Goal: Find specific page/section: Find specific page/section

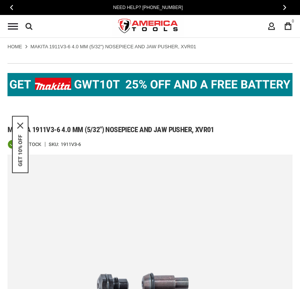
click at [21, 118] on div "GET 10% OFF" at bounding box center [20, 144] width 16 height 57
click at [19, 125] on icon "close icon" at bounding box center [20, 126] width 6 height 6
click at [104, 102] on div at bounding box center [149, 84] width 285 height 43
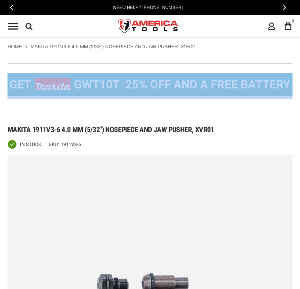
click at [104, 102] on div at bounding box center [149, 84] width 285 height 43
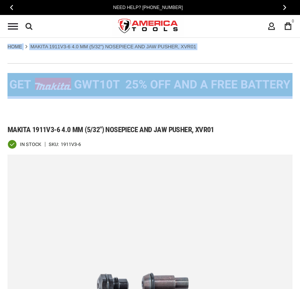
drag, startPoint x: 104, startPoint y: 102, endPoint x: 115, endPoint y: 39, distance: 64.2
click at [115, 39] on div "Home MAKITA 1911V3-6 4.0 MM (5/32") NOSEPIECE AND JAW PUSHER, XVR01" at bounding box center [150, 44] width 300 height 12
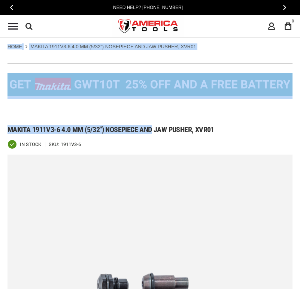
drag, startPoint x: 115, startPoint y: 39, endPoint x: 149, endPoint y: 130, distance: 97.1
click at [149, 129] on span "Makita 1911v3-6 4.0 mm (5/32") nosepiece and jaw pusher, xvr01" at bounding box center [110, 129] width 207 height 9
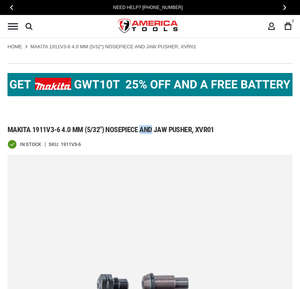
click at [149, 129] on span "Makita 1911v3-6 4.0 mm (5/32") nosepiece and jaw pusher, xvr01" at bounding box center [110, 129] width 207 height 9
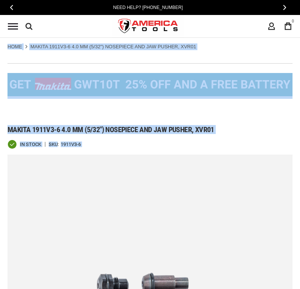
drag, startPoint x: 149, startPoint y: 129, endPoint x: 149, endPoint y: 49, distance: 80.8
click at [149, 49] on strong "MAKITA 1911V3-6 4.0 MM (5/32") NOSEPIECE AND JAW PUSHER, XVR01" at bounding box center [112, 47] width 165 height 6
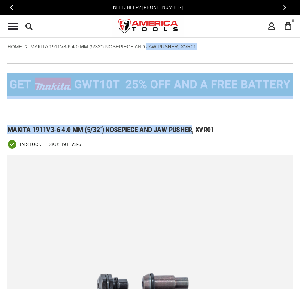
drag, startPoint x: 149, startPoint y: 49, endPoint x: 181, endPoint y: 129, distance: 86.8
click at [181, 130] on span "Makita 1911v3-6 4.0 mm (5/32") nosepiece and jaw pusher, xvr01" at bounding box center [110, 129] width 207 height 9
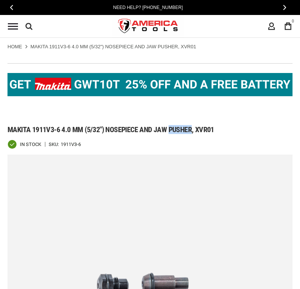
click at [181, 130] on span "Makita 1911v3-6 4.0 mm (5/32") nosepiece and jaw pusher, xvr01" at bounding box center [110, 129] width 207 height 9
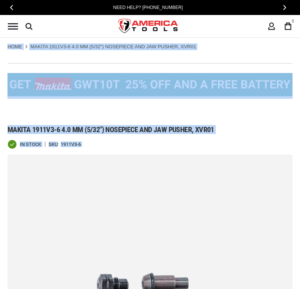
drag, startPoint x: 181, startPoint y: 130, endPoint x: 176, endPoint y: 44, distance: 85.8
click at [176, 44] on strong "MAKITA 1911V3-6 4.0 MM (5/32") NOSEPIECE AND JAW PUSHER, XVR01" at bounding box center [112, 47] width 165 height 6
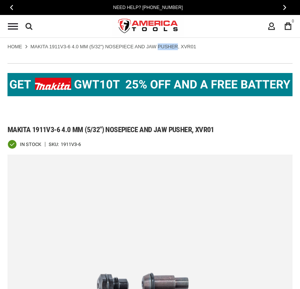
click at [176, 44] on strong "MAKITA 1911V3-6 4.0 MM (5/32") NOSEPIECE AND JAW PUSHER, XVR01" at bounding box center [112, 47] width 165 height 6
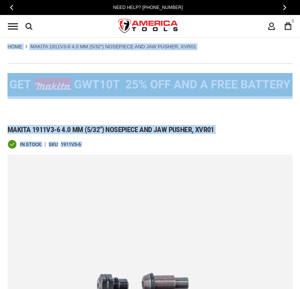
drag, startPoint x: 176, startPoint y: 44, endPoint x: 185, endPoint y: 134, distance: 89.9
click at [185, 134] on span "Makita 1911v3-6 4.0 mm (5/32") nosepiece and jaw pusher, xvr01" at bounding box center [110, 129] width 207 height 9
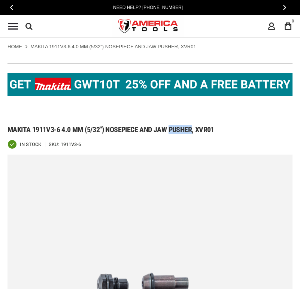
click at [185, 134] on span "Makita 1911v3-6 4.0 mm (5/32") nosepiece and jaw pusher, xvr01" at bounding box center [110, 129] width 207 height 9
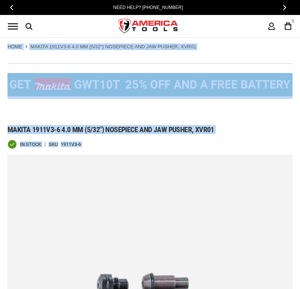
drag, startPoint x: 185, startPoint y: 134, endPoint x: 177, endPoint y: 42, distance: 91.6
click at [177, 42] on div "Home MAKITA 1911V3-6 4.0 MM (5/32") NOSEPIECE AND JAW PUSHER, XVR01" at bounding box center [150, 44] width 300 height 12
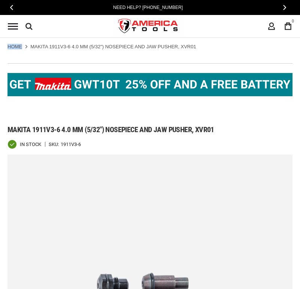
click at [177, 42] on div "Home MAKITA 1911V3-6 4.0 MM (5/32") NOSEPIECE AND JAW PUSHER, XVR01" at bounding box center [150, 44] width 300 height 12
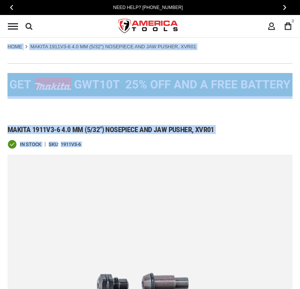
drag, startPoint x: 177, startPoint y: 42, endPoint x: 179, endPoint y: 138, distance: 95.8
click at [179, 138] on div "Makita 1911v3-6 4.0 mm (5/32") nosepiece and jaw pusher, xvr01" at bounding box center [149, 127] width 285 height 26
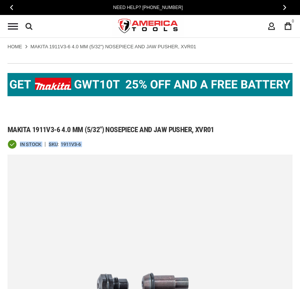
click at [179, 138] on div "Makita 1911v3-6 4.0 mm (5/32") nosepiece and jaw pusher, xvr01" at bounding box center [149, 127] width 285 height 26
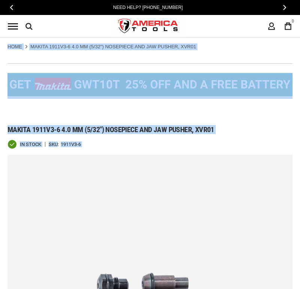
drag, startPoint x: 179, startPoint y: 138, endPoint x: 166, endPoint y: 48, distance: 91.6
click at [166, 48] on strong "MAKITA 1911V3-6 4.0 MM (5/32") NOSEPIECE AND JAW PUSHER, XVR01" at bounding box center [112, 47] width 165 height 6
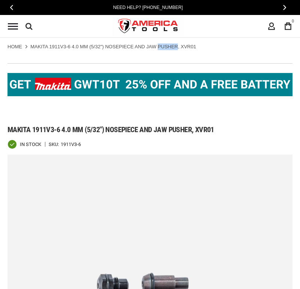
click at [166, 48] on strong "MAKITA 1911V3-6 4.0 MM (5/32") NOSEPIECE AND JAW PUSHER, XVR01" at bounding box center [112, 47] width 165 height 6
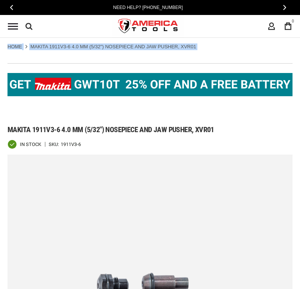
click at [166, 48] on strong "MAKITA 1911V3-6 4.0 MM (5/32") NOSEPIECE AND JAW PUSHER, XVR01" at bounding box center [112, 47] width 165 height 6
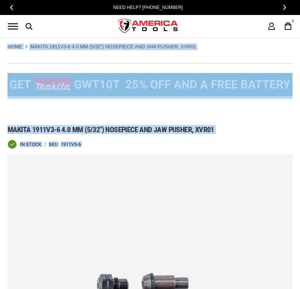
drag, startPoint x: 166, startPoint y: 48, endPoint x: 171, endPoint y: 125, distance: 77.2
click at [171, 125] on div "Makita 1911v3-6 4.0 mm (5/32") nosepiece and jaw pusher, xvr01" at bounding box center [149, 127] width 285 height 26
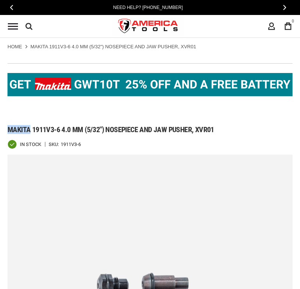
click at [171, 125] on div "Makita 1911v3-6 4.0 mm (5/32") nosepiece and jaw pusher, xvr01" at bounding box center [149, 127] width 285 height 26
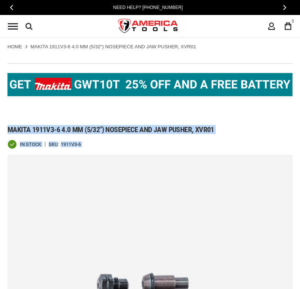
click at [171, 125] on div "Makita 1911v3-6 4.0 mm (5/32") nosepiece and jaw pusher, xvr01" at bounding box center [149, 127] width 285 height 26
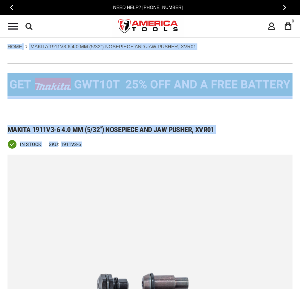
drag, startPoint x: 171, startPoint y: 125, endPoint x: 163, endPoint y: 46, distance: 78.6
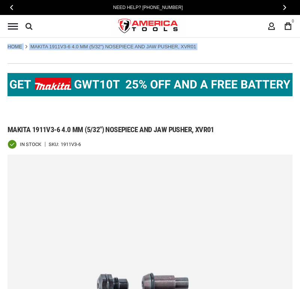
click at [166, 46] on strong "MAKITA 1911V3-6 4.0 MM (5/32") NOSEPIECE AND JAW PUSHER, XVR01" at bounding box center [112, 47] width 165 height 6
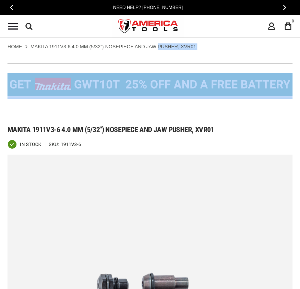
drag, startPoint x: 166, startPoint y: 46, endPoint x: 203, endPoint y: 56, distance: 37.9
drag, startPoint x: 203, startPoint y: 56, endPoint x: 200, endPoint y: 46, distance: 10.1
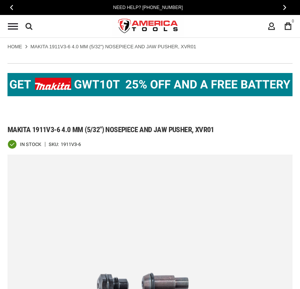
click at [202, 45] on ul "Home MAKITA 1911V3-6 4.0 MM (5/32") NOSEPIECE AND JAW PUSHER, XVR01" at bounding box center [149, 46] width 285 height 7
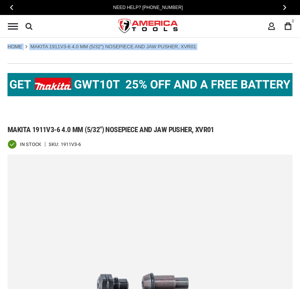
click at [202, 45] on ul "Home MAKITA 1911V3-6 4.0 MM (5/32") NOSEPIECE AND JAW PUSHER, XVR01" at bounding box center [149, 46] width 285 height 7
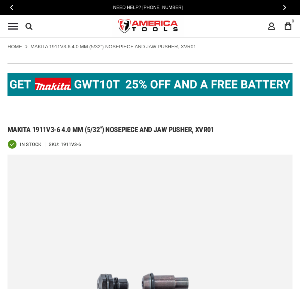
click at [202, 45] on ul "Home MAKITA 1911V3-6 4.0 MM (5/32") NOSEPIECE AND JAW PUSHER, XVR01" at bounding box center [149, 46] width 285 height 7
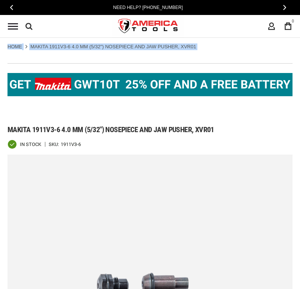
drag, startPoint x: 202, startPoint y: 45, endPoint x: 180, endPoint y: 43, distance: 22.2
click at [180, 43] on div "Home MAKITA 1911V3-6 4.0 MM (5/32") NOSEPIECE AND JAW PUSHER, XVR01" at bounding box center [150, 44] width 300 height 12
